Goal: Transaction & Acquisition: Purchase product/service

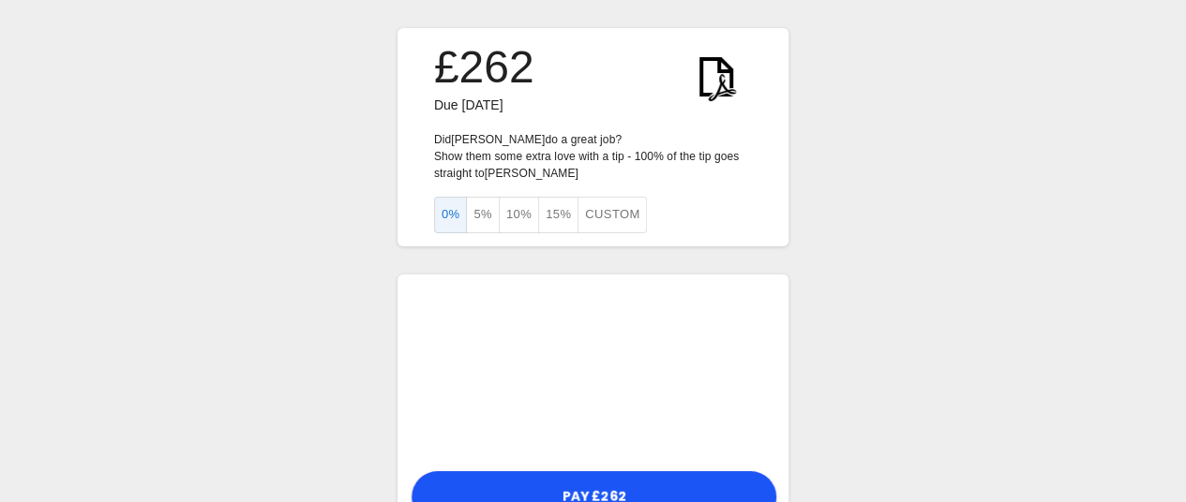
scroll to position [66, 0]
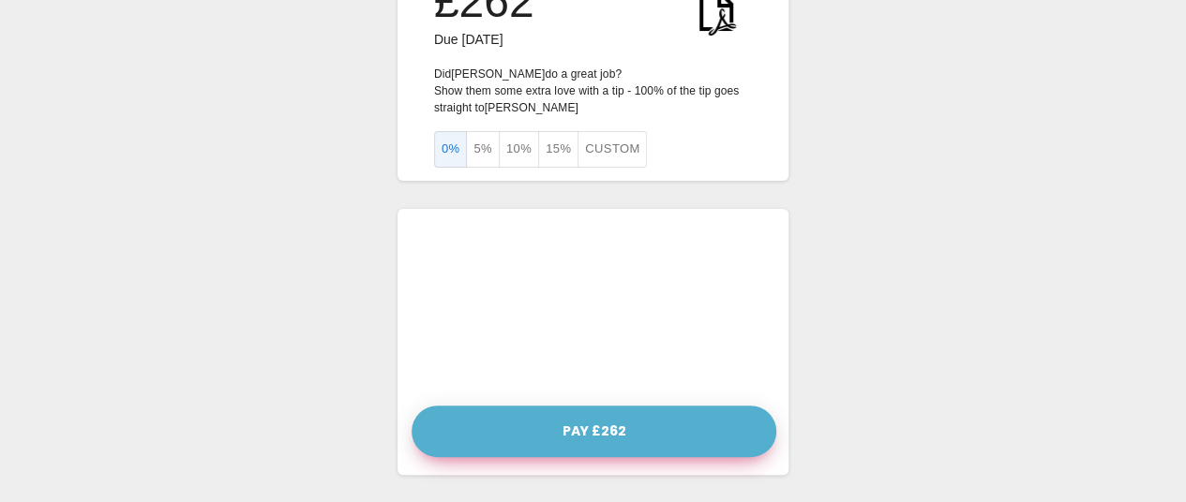
click at [622, 434] on button "Pay £262" at bounding box center [594, 432] width 365 height 52
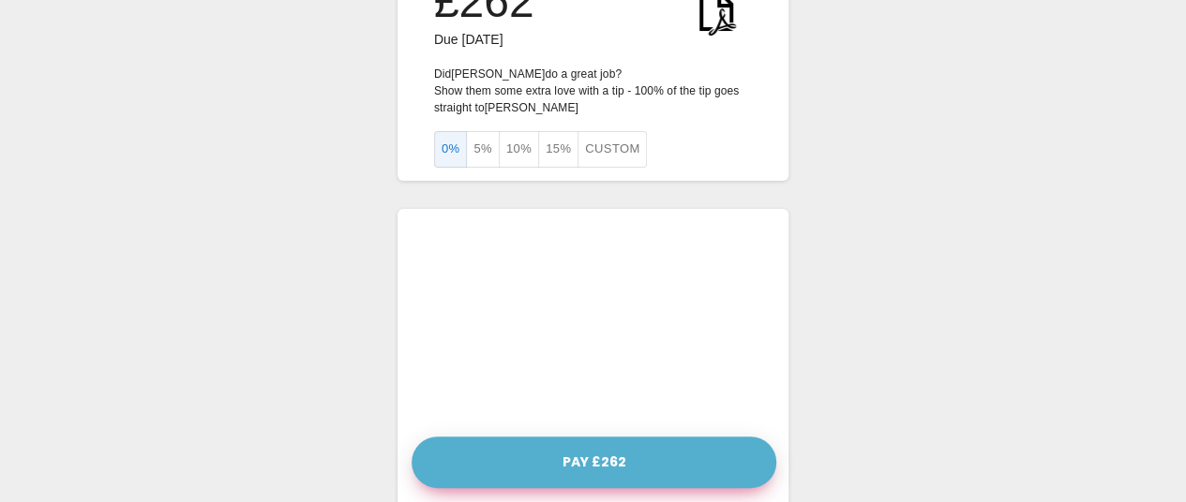
click at [634, 458] on button "Pay £262" at bounding box center [594, 463] width 365 height 52
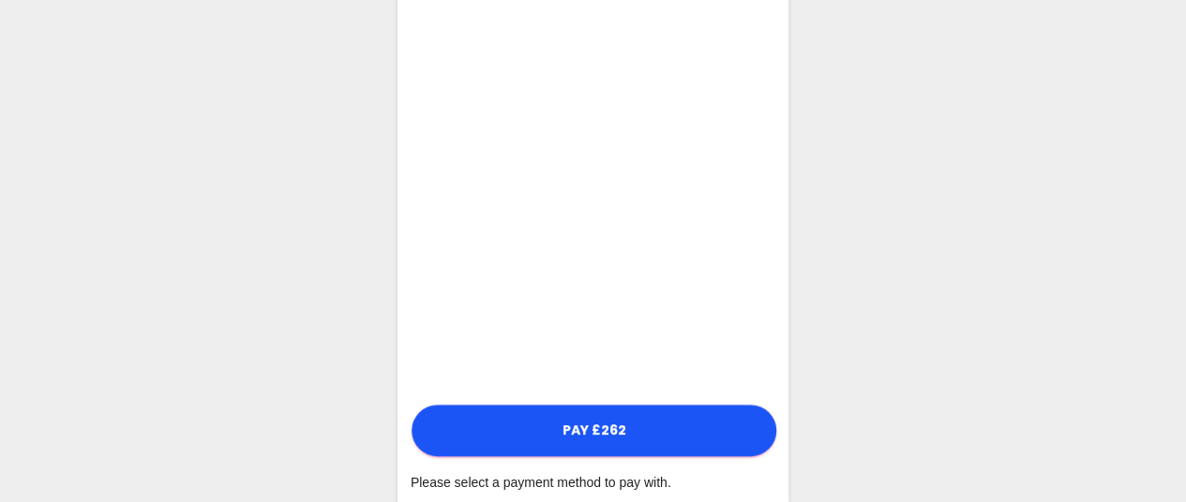
scroll to position [609, 0]
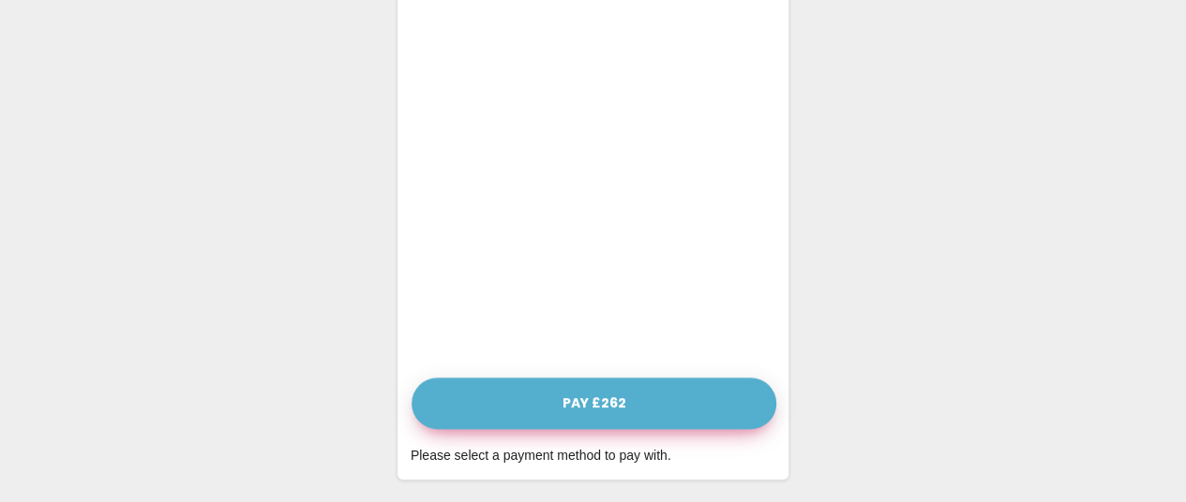
click at [591, 402] on button "Pay £262" at bounding box center [594, 404] width 365 height 52
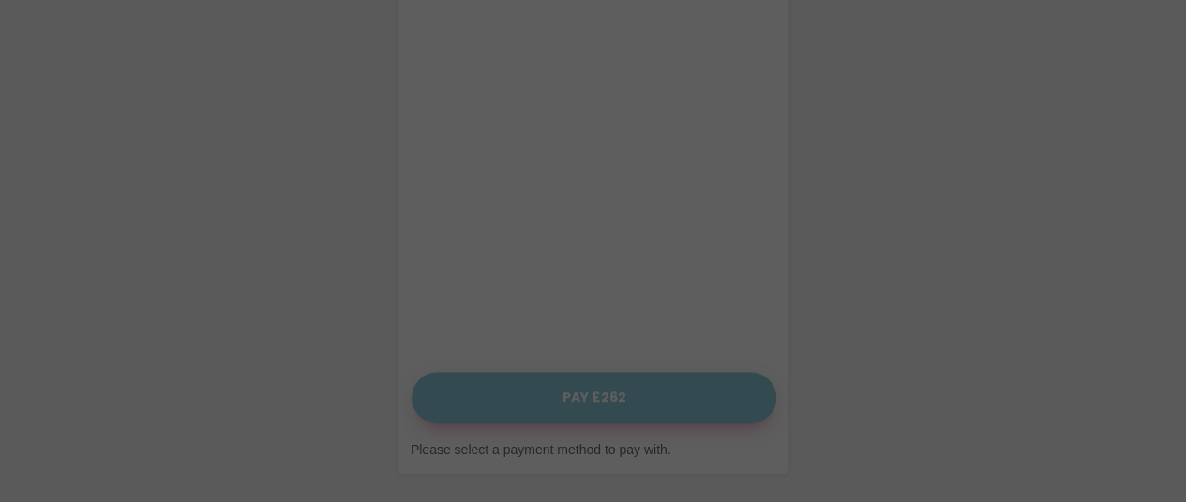
scroll to position [600, 0]
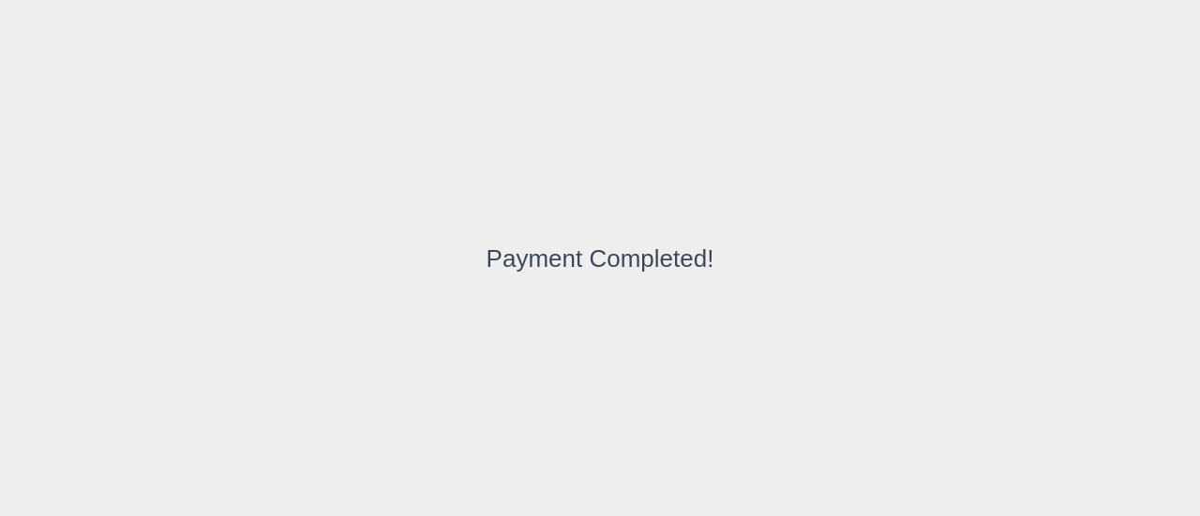
click at [397, 200] on div "Payment Completed!" at bounding box center [600, 258] width 1200 height 516
